Goal: Entertainment & Leisure: Consume media (video, audio)

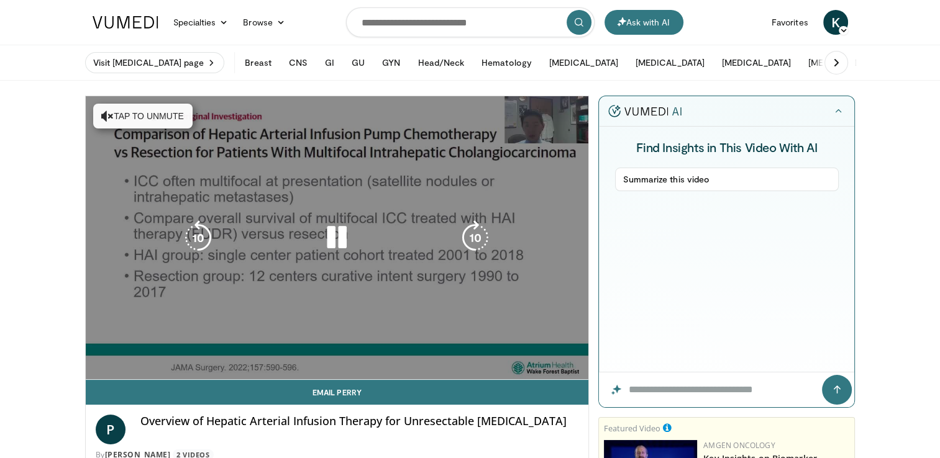
drag, startPoint x: 0, startPoint y: 0, endPoint x: 94, endPoint y: 366, distance: 378.4
click at [94, 366] on video-js "**********" at bounding box center [337, 238] width 503 height 284
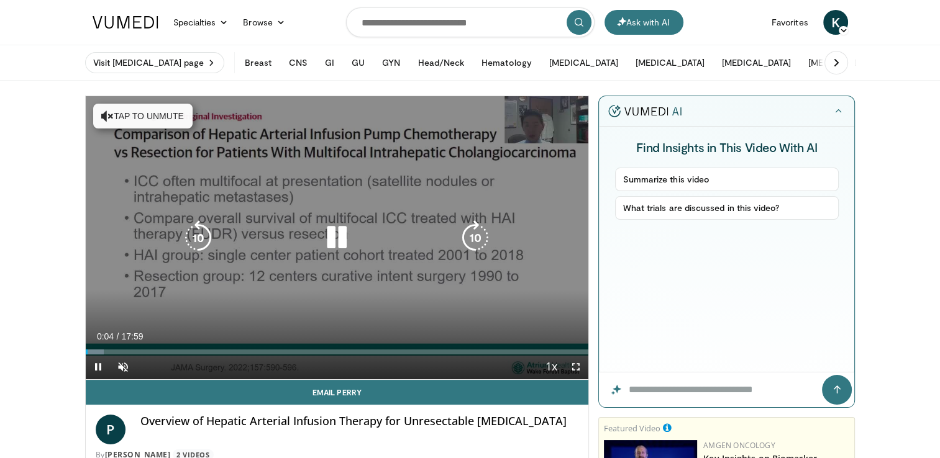
click at [343, 237] on icon "Video Player" at bounding box center [336, 237] width 35 height 35
